Goal: Check status: Check status

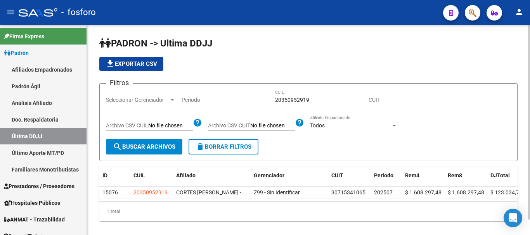
drag, startPoint x: 310, startPoint y: 97, endPoint x: 316, endPoint y: 98, distance: 5.6
click at [306, 98] on div "20350952919 CUIL" at bounding box center [319, 98] width 88 height 16
drag, startPoint x: 308, startPoint y: 101, endPoint x: 262, endPoint y: 101, distance: 45.7
click at [262, 101] on div "Filtros Seleccionar Gerenciador Seleccionar Gerenciador Periodo 20350952919 CUI…" at bounding box center [308, 114] width 405 height 49
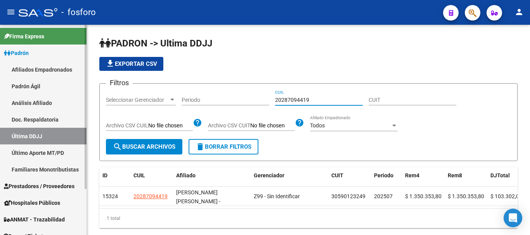
type input "20287094419"
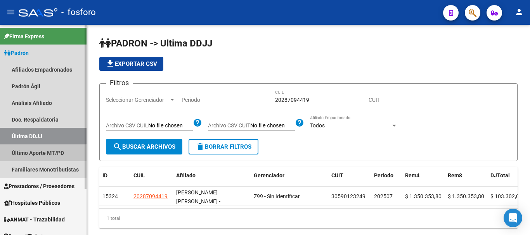
click at [40, 154] on link "Último Aporte MT/PD" at bounding box center [43, 153] width 86 height 17
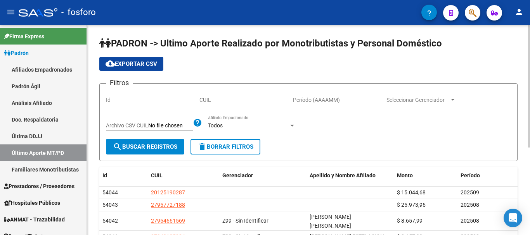
click at [260, 102] on input "CUIL" at bounding box center [243, 100] width 88 height 7
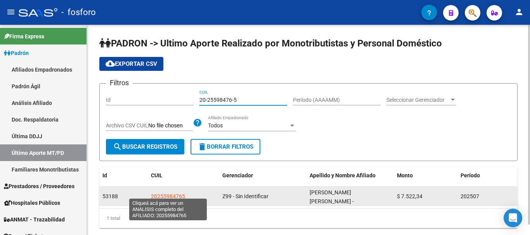
click at [177, 193] on span "20255984765" at bounding box center [168, 196] width 34 height 6
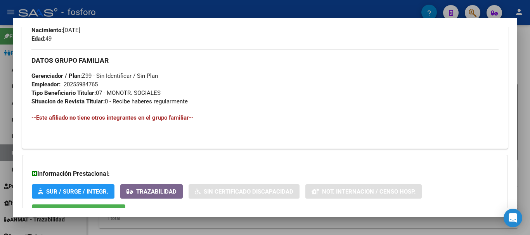
scroll to position [388, 0]
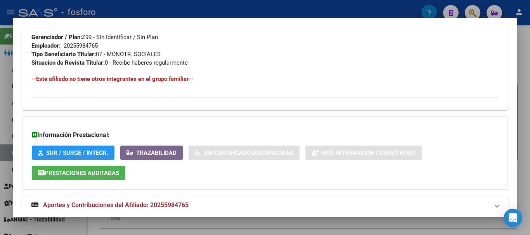
drag, startPoint x: 529, startPoint y: 60, endPoint x: 501, endPoint y: 64, distance: 29.0
click at [527, 60] on div at bounding box center [265, 117] width 530 height 235
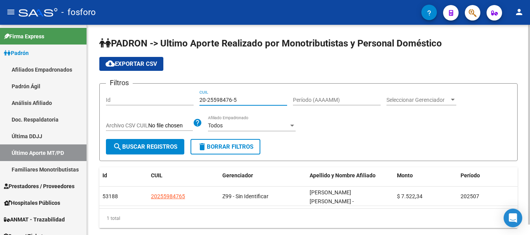
drag, startPoint x: 242, startPoint y: 100, endPoint x: 173, endPoint y: 100, distance: 68.6
click at [178, 100] on div "Filtros Id 20-25598476-5 CUIL Período (AAAAMM) Seleccionar Gerenciador Seleccio…" at bounding box center [308, 114] width 405 height 49
drag, startPoint x: 231, startPoint y: 99, endPoint x: 207, endPoint y: 99, distance: 23.3
click at [207, 99] on input "30-36838112-9" at bounding box center [243, 100] width 88 height 7
click at [201, 101] on input "30-36838112-9" at bounding box center [243, 100] width 88 height 7
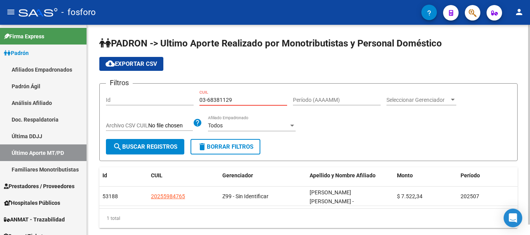
type input "20-36838112-9"
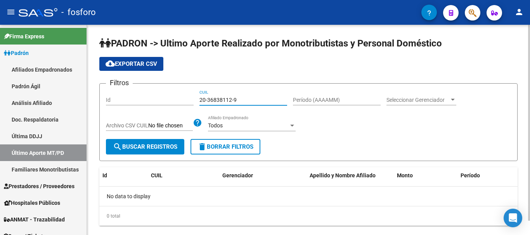
drag, startPoint x: 244, startPoint y: 103, endPoint x: 200, endPoint y: 103, distance: 43.8
click at [200, 103] on input "20-36838112-9" at bounding box center [243, 100] width 88 height 7
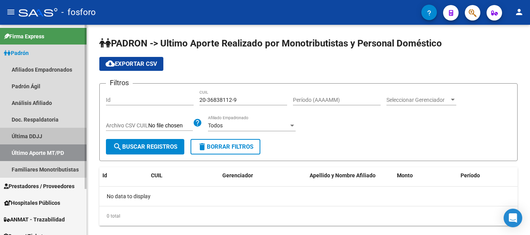
click at [50, 135] on link "Última DDJJ" at bounding box center [43, 136] width 86 height 17
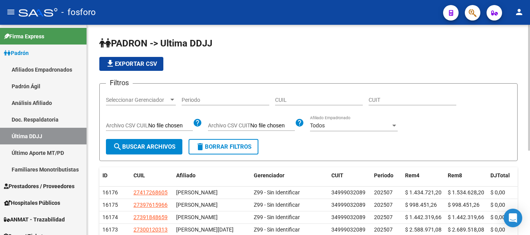
click at [283, 101] on input "CUIL" at bounding box center [319, 100] width 88 height 7
paste input "20-36838112-9"
click at [309, 102] on input "20-36838112-9" at bounding box center [319, 100] width 88 height 7
click at [281, 100] on input "20-368381129" at bounding box center [319, 100] width 88 height 7
click at [283, 100] on input "20-368381129" at bounding box center [319, 100] width 88 height 7
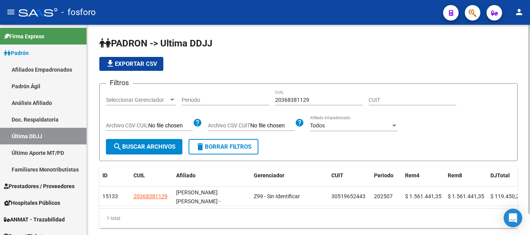
drag, startPoint x: 311, startPoint y: 104, endPoint x: 277, endPoint y: 104, distance: 34.1
click at [274, 104] on div "Filtros Seleccionar Gerenciador Seleccionar Gerenciador Periodo 20368381129 CUI…" at bounding box center [308, 114] width 405 height 49
click at [319, 102] on input "20368381129" at bounding box center [319, 100] width 88 height 7
type input "2"
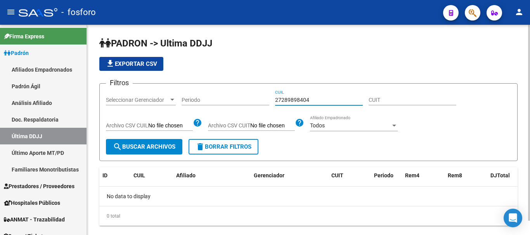
drag, startPoint x: 286, startPoint y: 102, endPoint x: 293, endPoint y: 102, distance: 7.4
click at [288, 102] on input "27289898404" at bounding box center [319, 100] width 88 height 7
click at [294, 102] on input "27289898404" at bounding box center [319, 100] width 88 height 7
drag, startPoint x: 314, startPoint y: 99, endPoint x: 259, endPoint y: 99, distance: 54.7
click at [262, 100] on div "Filtros Seleccionar Gerenciador Seleccionar Gerenciador Periodo 27289898404 CUI…" at bounding box center [308, 114] width 405 height 49
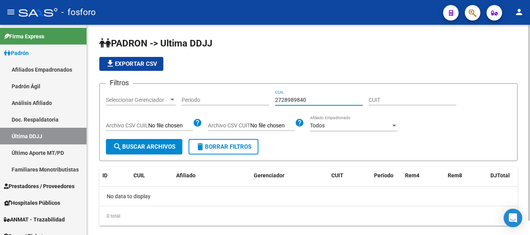
type input "27289898404"
drag, startPoint x: 314, startPoint y: 100, endPoint x: 279, endPoint y: 101, distance: 34.9
click at [271, 100] on div "Filtros Seleccionar Gerenciador Seleccionar Gerenciador Periodo 27289898404 CUI…" at bounding box center [308, 114] width 405 height 49
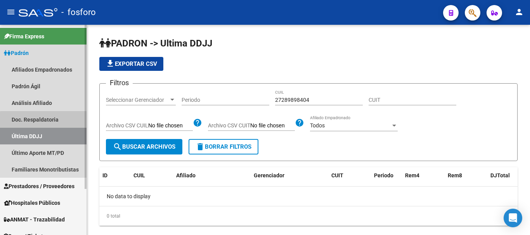
click at [49, 121] on link "Doc. Respaldatoria" at bounding box center [43, 119] width 86 height 17
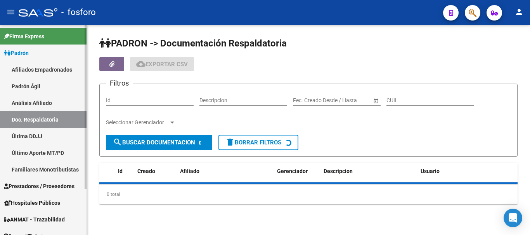
click at [53, 149] on link "Último Aporte MT/PD" at bounding box center [43, 153] width 86 height 17
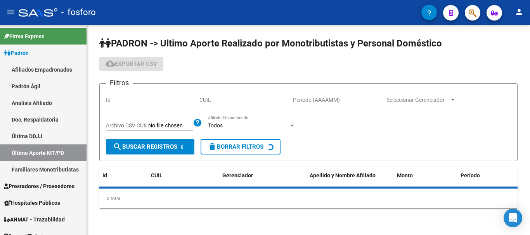
click at [261, 104] on div "CUIL" at bounding box center [243, 98] width 88 height 16
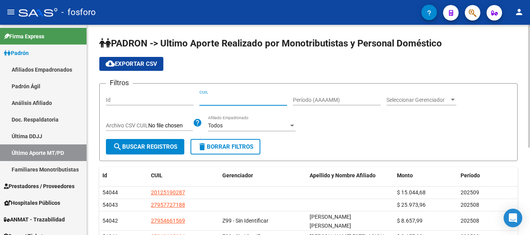
paste input "27-28989840-4"
type input "27-28989840-4"
click at [150, 147] on span "search Buscar Registros" at bounding box center [145, 146] width 64 height 7
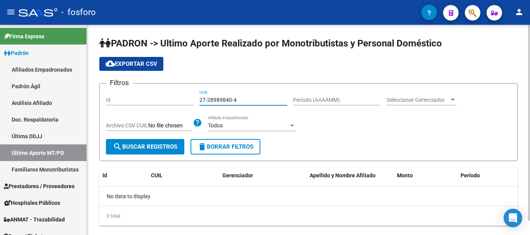
drag, startPoint x: 240, startPoint y: 102, endPoint x: 176, endPoint y: 102, distance: 64.0
click at [176, 102] on div "Filtros Id 27-28989840-4 CUIL Período (AAAAMM) Seleccionar Gerenciador Seleccio…" at bounding box center [308, 114] width 405 height 49
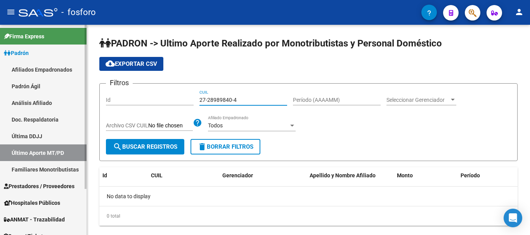
click at [21, 138] on link "Última DDJJ" at bounding box center [43, 136] width 86 height 17
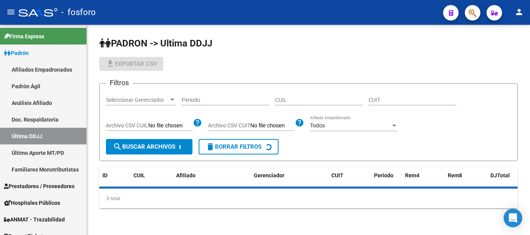
click at [298, 99] on input "CUIL" at bounding box center [319, 100] width 88 height 7
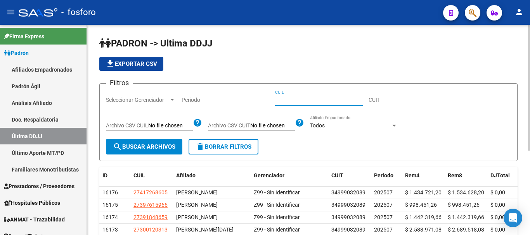
paste input "20300131361"
drag, startPoint x: 146, startPoint y: 142, endPoint x: 159, endPoint y: 146, distance: 13.7
click at [147, 142] on button "search Buscar Archivos" at bounding box center [144, 147] width 76 height 16
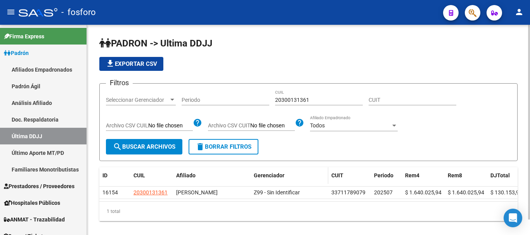
scroll to position [17, 0]
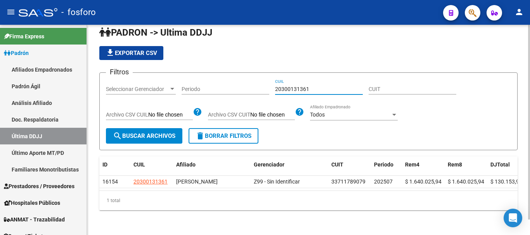
drag, startPoint x: 308, startPoint y: 83, endPoint x: 261, endPoint y: 83, distance: 47.3
click at [261, 83] on div "Filtros Seleccionar Gerenciador Seleccionar Gerenciador Periodo 20300131361 CUI…" at bounding box center [308, 103] width 405 height 49
paste input "27947927"
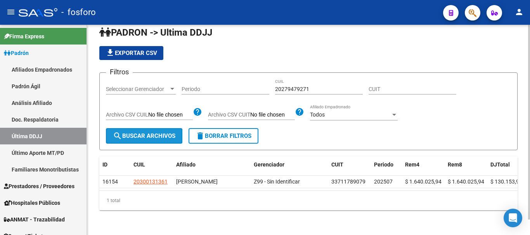
click at [143, 137] on button "search Buscar Archivos" at bounding box center [144, 136] width 76 height 16
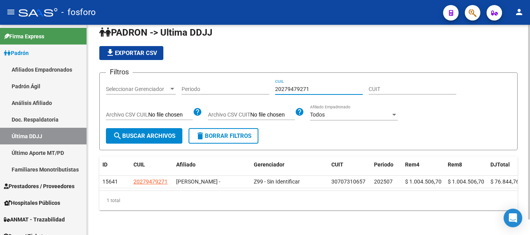
drag, startPoint x: 287, startPoint y: 83, endPoint x: 259, endPoint y: 83, distance: 28.3
click at [259, 83] on div "Filtros Seleccionar Gerenciador Seleccionar Gerenciador Periodo 20279479271 CUI…" at bounding box center [308, 103] width 405 height 49
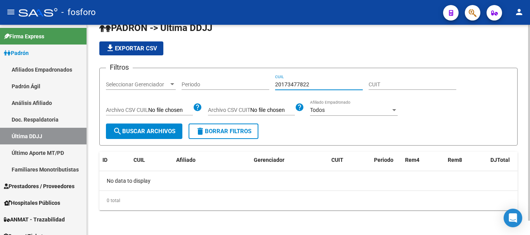
scroll to position [16, 0]
drag, startPoint x: 316, startPoint y: 83, endPoint x: 262, endPoint y: 84, distance: 54.3
click at [262, 84] on div "Filtros Seleccionar Gerenciador Seleccionar Gerenciador Periodo 20173477822 CUI…" at bounding box center [308, 98] width 405 height 49
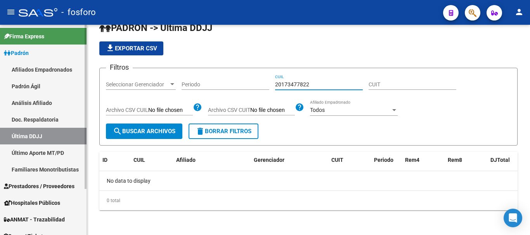
type input "20173477822"
click at [34, 154] on link "Último Aporte MT/PD" at bounding box center [43, 153] width 86 height 17
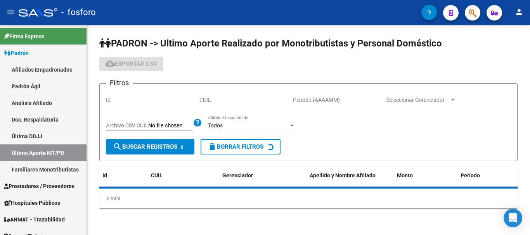
click at [216, 102] on input "CUIL" at bounding box center [243, 100] width 88 height 7
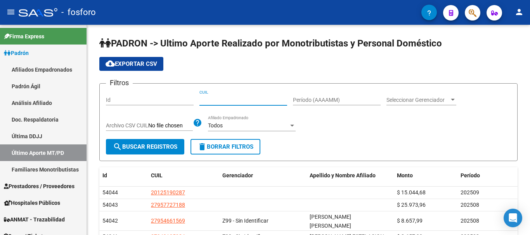
paste input "20-17347782-2"
type input "20-17347782-2"
click at [143, 136] on div "Filtros Id 20-17347782-2 CUIL Período (AAAAMM) Seleccionar Gerenciador Seleccio…" at bounding box center [308, 114] width 405 height 49
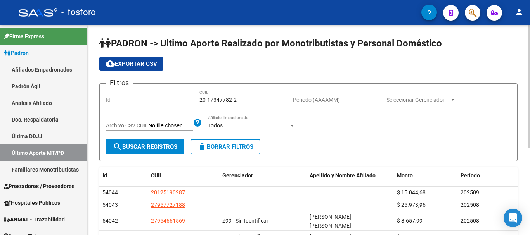
drag, startPoint x: 145, startPoint y: 144, endPoint x: 148, endPoint y: 147, distance: 4.4
click at [145, 146] on span "search Buscar Registros" at bounding box center [145, 146] width 64 height 7
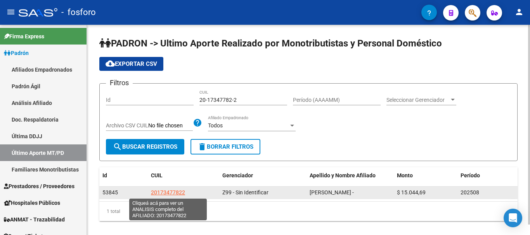
click at [164, 190] on span "20173477822" at bounding box center [168, 193] width 34 height 6
type textarea "20173477822"
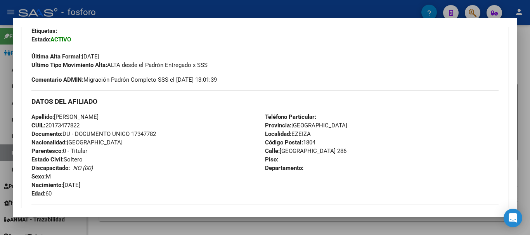
scroll to position [310, 0]
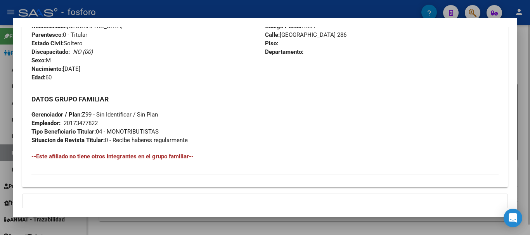
click at [527, 42] on div at bounding box center [265, 117] width 530 height 235
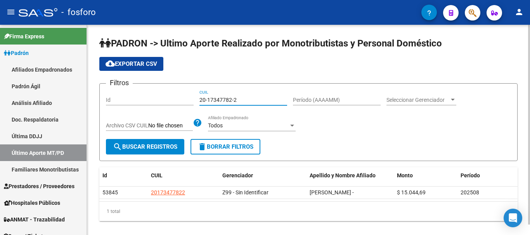
drag, startPoint x: 243, startPoint y: 100, endPoint x: 219, endPoint y: 100, distance: 23.7
click at [219, 100] on input "20-17347782-2" at bounding box center [243, 100] width 88 height 7
click at [257, 99] on input "20-17347782-2" at bounding box center [243, 100] width 88 height 7
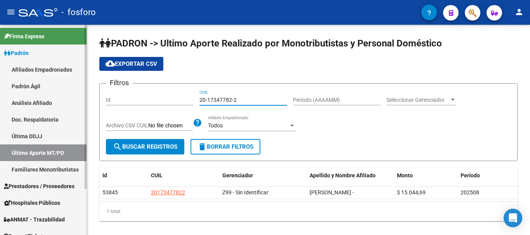
click at [49, 135] on link "Última DDJJ" at bounding box center [43, 136] width 86 height 17
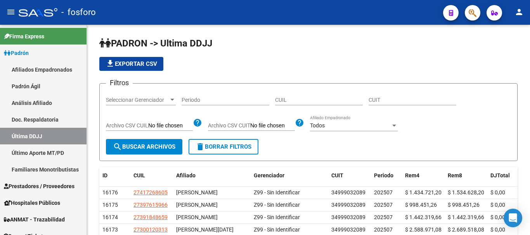
click at [305, 103] on input "CUIL" at bounding box center [319, 100] width 88 height 7
click at [310, 102] on input "CUIL" at bounding box center [319, 100] width 88 height 7
paste input "20256879507"
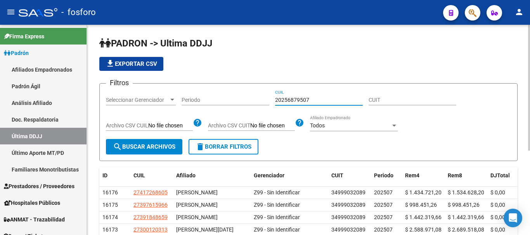
click at [157, 150] on span "search Buscar Archivos" at bounding box center [144, 146] width 62 height 7
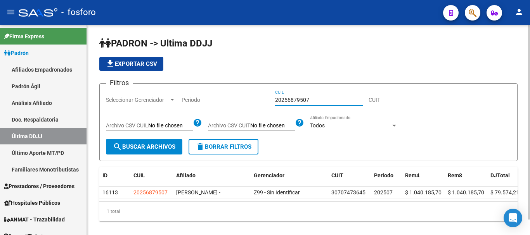
drag, startPoint x: 314, startPoint y: 102, endPoint x: 272, endPoint y: 102, distance: 41.5
click at [272, 102] on div "Filtros Seleccionar Gerenciador Seleccionar Gerenciador Periodo 20256879507 CUI…" at bounding box center [308, 114] width 405 height 49
drag, startPoint x: 312, startPoint y: 99, endPoint x: 269, endPoint y: 99, distance: 42.3
click at [269, 99] on div "Filtros Seleccionar Gerenciador Seleccionar Gerenciador Periodo 20260232712 CUI…" at bounding box center [308, 114] width 405 height 49
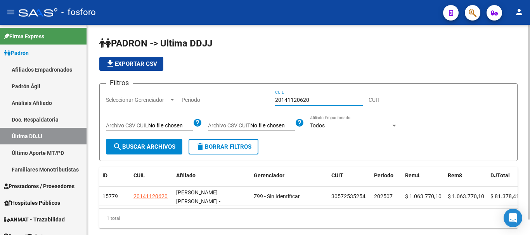
drag, startPoint x: 314, startPoint y: 99, endPoint x: 265, endPoint y: 99, distance: 49.6
click at [265, 99] on div "Filtros Seleccionar Gerenciador Seleccionar Gerenciador Periodo 20141120620 CUI…" at bounding box center [308, 114] width 405 height 49
paste input "315575649"
type input "20315575649"
click at [174, 149] on span "search Buscar Archivos" at bounding box center [144, 146] width 62 height 7
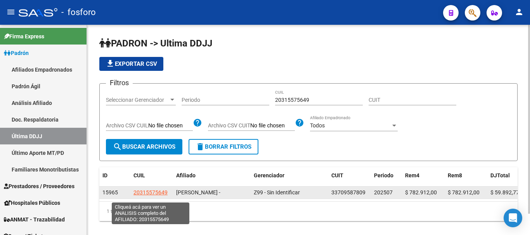
click at [159, 194] on span "20315575649" at bounding box center [150, 193] width 34 height 6
type textarea "20315575649"
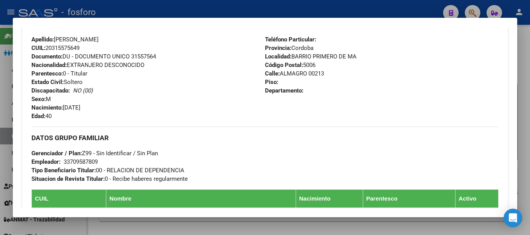
scroll to position [349, 0]
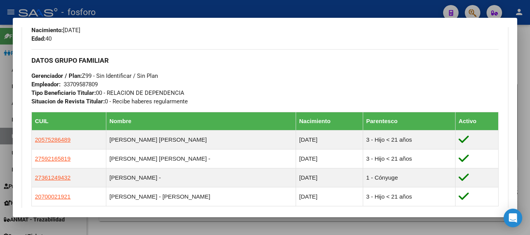
click at [529, 133] on div at bounding box center [265, 117] width 530 height 235
